Goal: Task Accomplishment & Management: Manage account settings

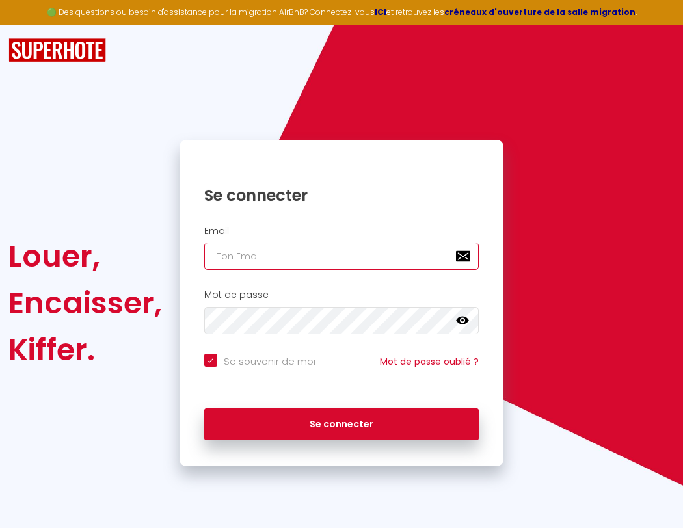
type input "s"
checkbox input "true"
type input "su"
checkbox input "true"
type input "sup"
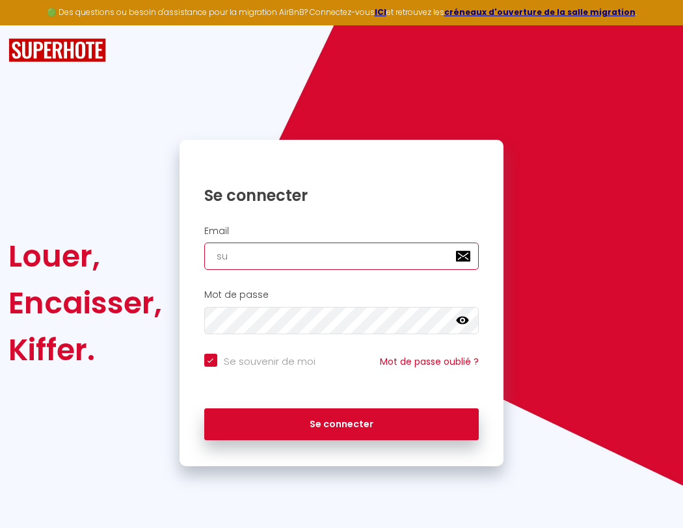
checkbox input "true"
type input "supe"
checkbox input "true"
type input "super"
checkbox input "true"
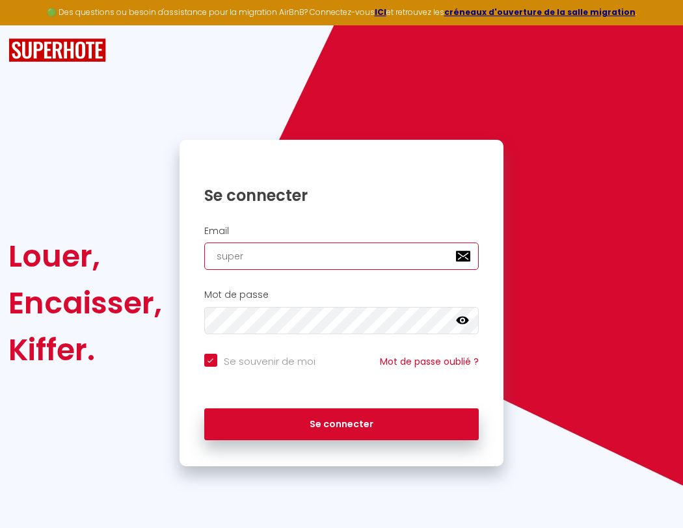
type input "superb"
checkbox input "true"
type input "superbo"
checkbox input "true"
type input "s"
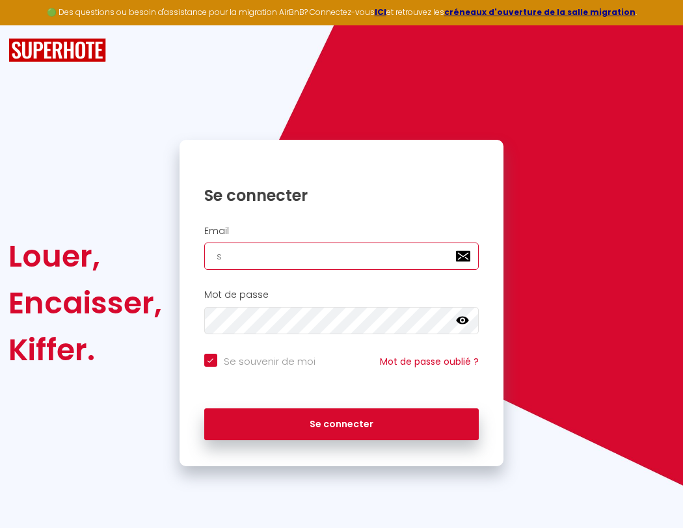
checkbox input "true"
type input "superbor"
checkbox input "true"
type input "su"
checkbox input "true"
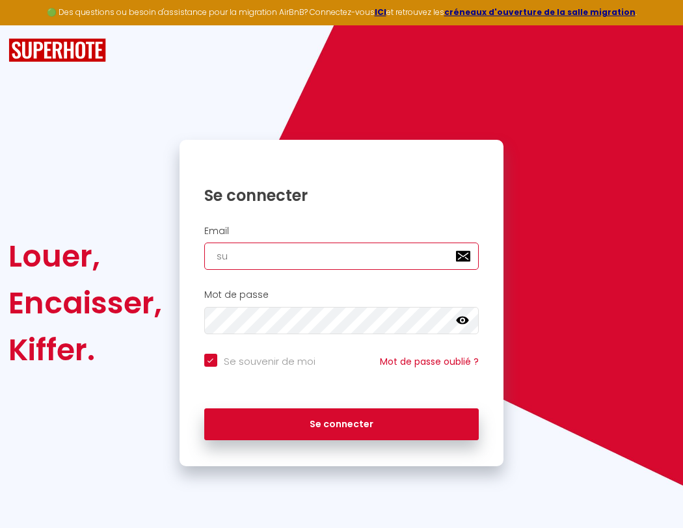
type input "superbord"
checkbox input "true"
type input "sup"
checkbox input "true"
type input "superborde"
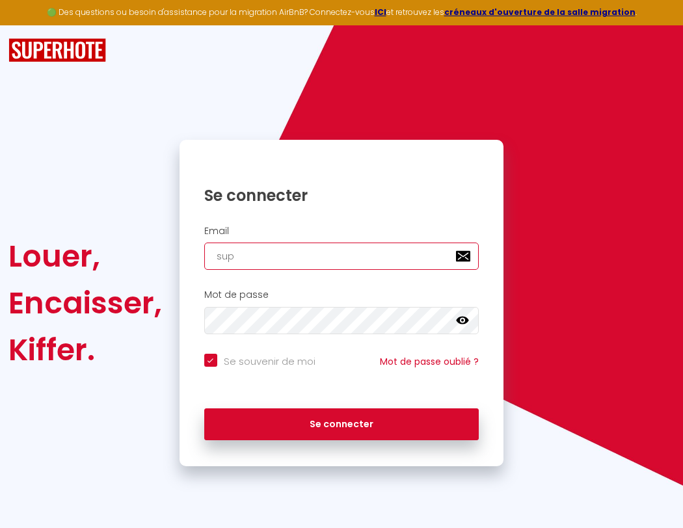
checkbox input "true"
type input "supe"
checkbox input "true"
type input "superbordea"
checkbox input "true"
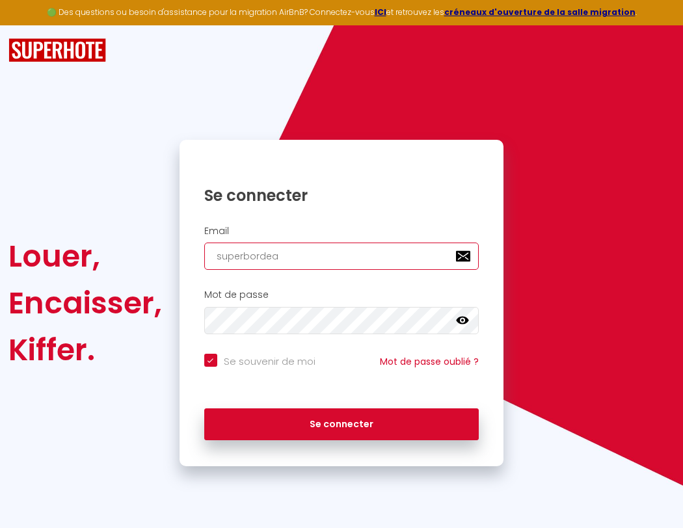
type input "super"
checkbox input "true"
type input "superbordeau"
checkbox input "true"
type input "superb"
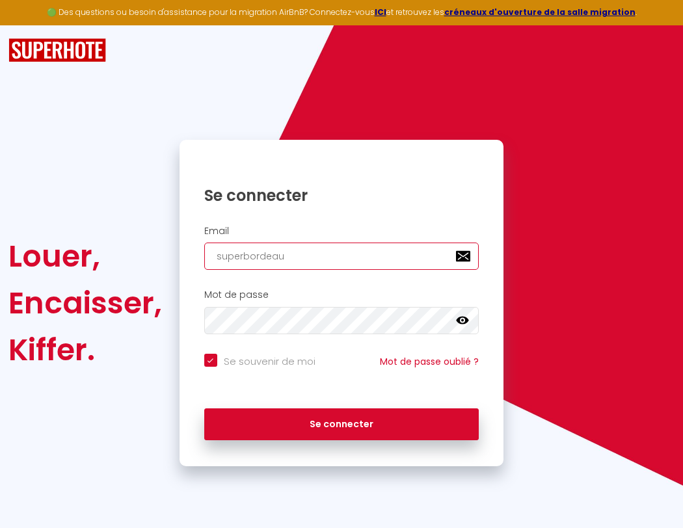
checkbox input "true"
type input "superbordeaux"
checkbox input "true"
type input "superbo"
checkbox input "true"
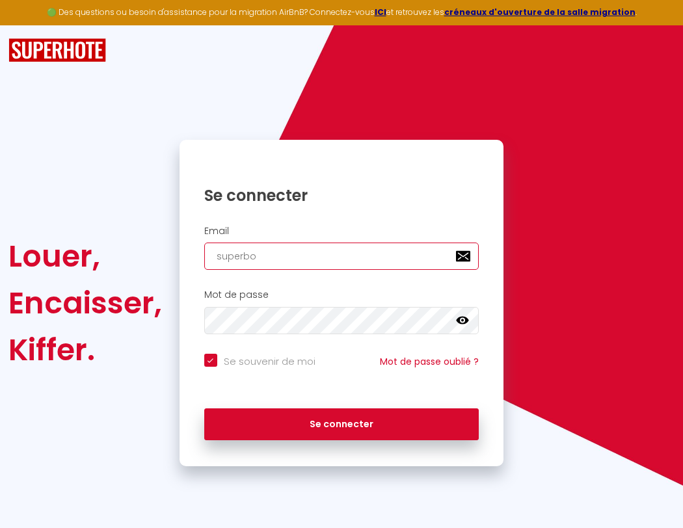
type input "superbordeaux@"
checkbox input "true"
type input "superbor"
checkbox input "true"
type input "s"
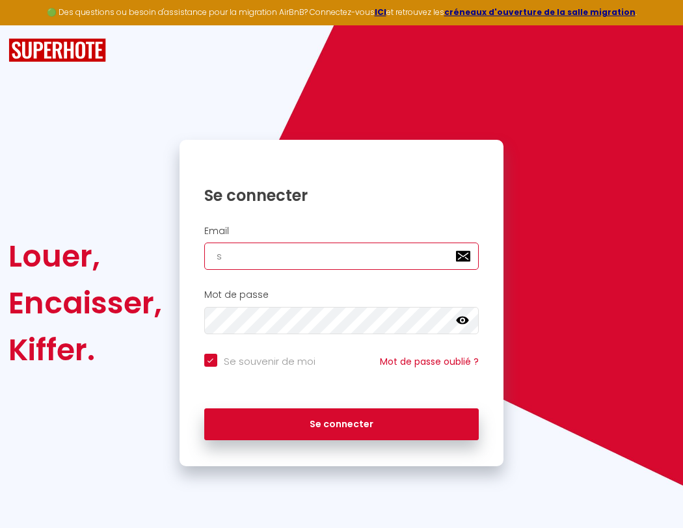
checkbox input "true"
type input "superbord"
checkbox input "true"
type input "superborde"
checkbox input "true"
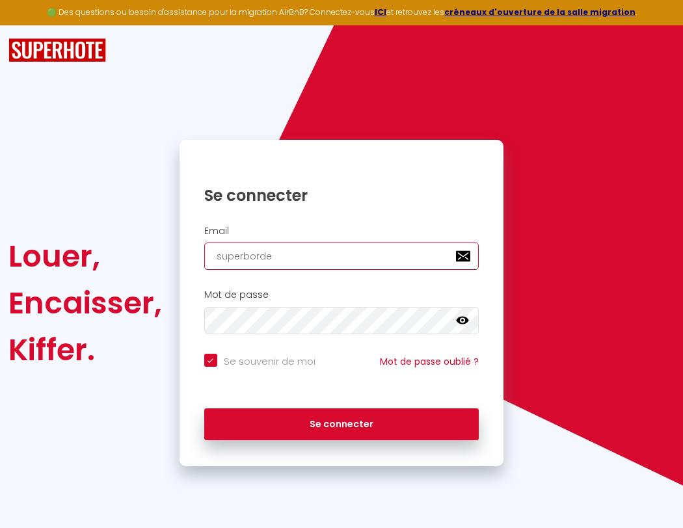
type input "superbordea"
checkbox input "true"
type input "superbordeau"
checkbox input "true"
type input "superbordeaux"
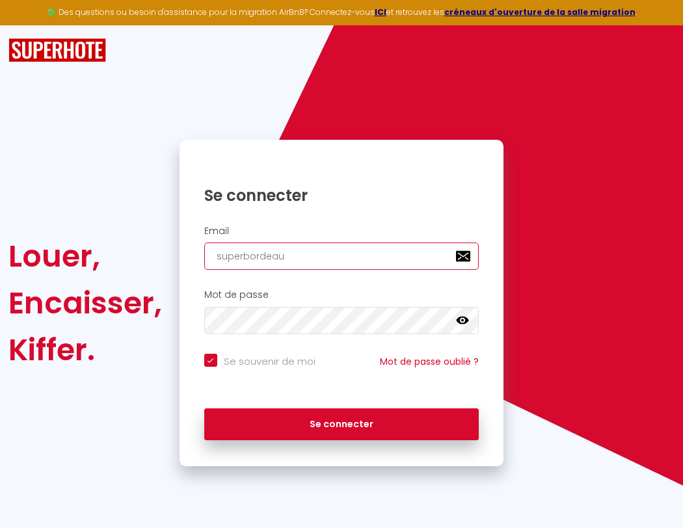
checkbox input "true"
